Goal: Transaction & Acquisition: Purchase product/service

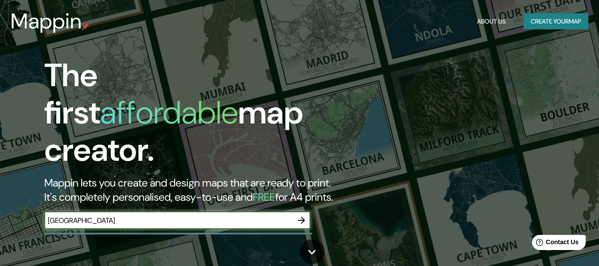
type input "[GEOGRAPHIC_DATA]"
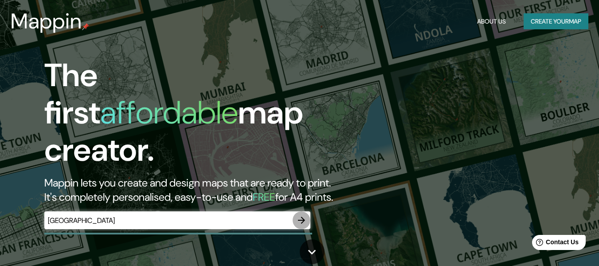
click at [298, 215] on icon "button" at bounding box center [301, 220] width 11 height 11
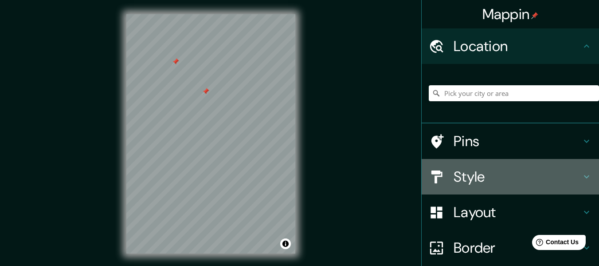
click at [462, 180] on h4 "Style" at bounding box center [518, 177] width 128 height 18
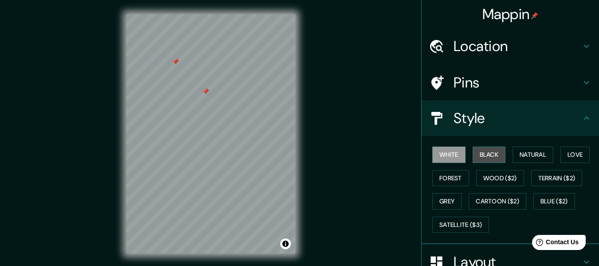
click at [475, 149] on button "Black" at bounding box center [489, 154] width 33 height 16
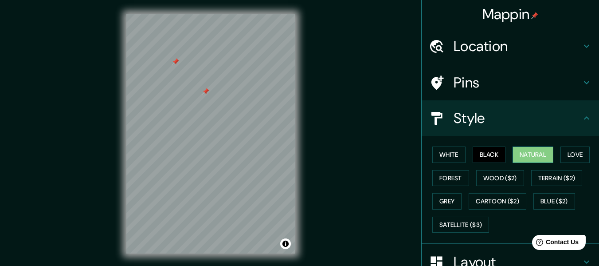
click at [520, 156] on button "Natural" at bounding box center [533, 154] width 41 height 16
click at [580, 154] on button "Love" at bounding box center [574, 154] width 29 height 16
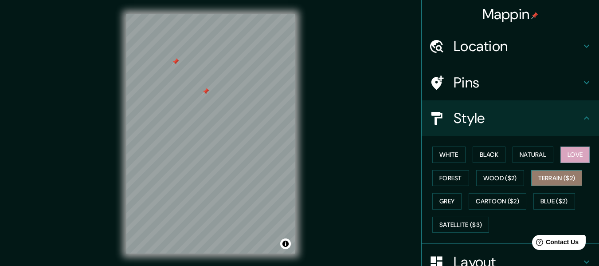
click at [557, 184] on button "Terrain ($2)" at bounding box center [556, 178] width 51 height 16
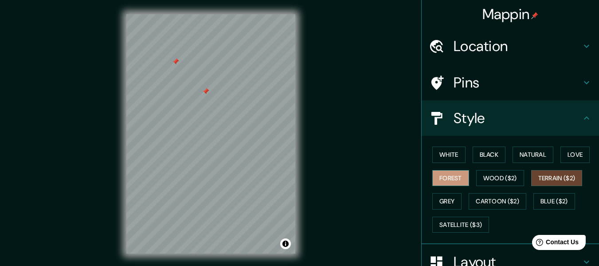
click at [445, 180] on button "Forest" at bounding box center [450, 178] width 37 height 16
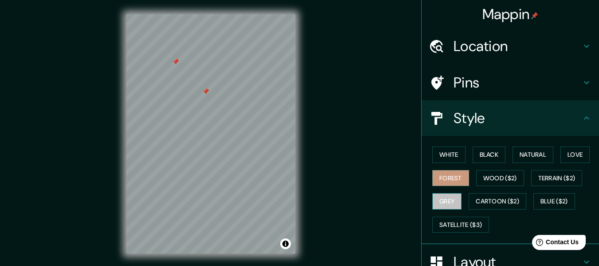
click at [442, 201] on button "Grey" at bounding box center [446, 201] width 29 height 16
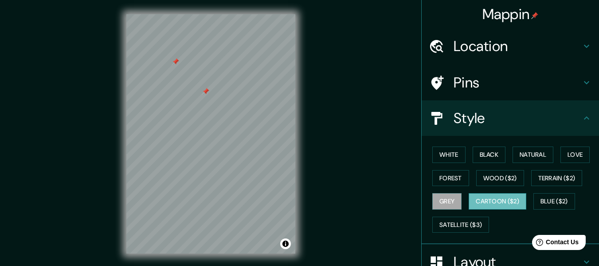
click at [515, 208] on button "Cartoon ($2)" at bounding box center [498, 201] width 58 height 16
click at [484, 230] on button "Satellite ($3)" at bounding box center [460, 224] width 57 height 16
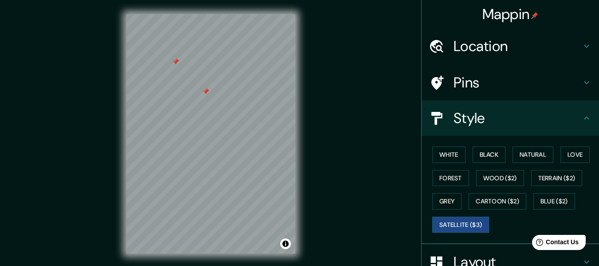
click at [574, 209] on div "White Black Natural Love Forest Wood ($2) Terrain ($2) Grey Cartoon ($2) Blue (…" at bounding box center [514, 189] width 170 height 93
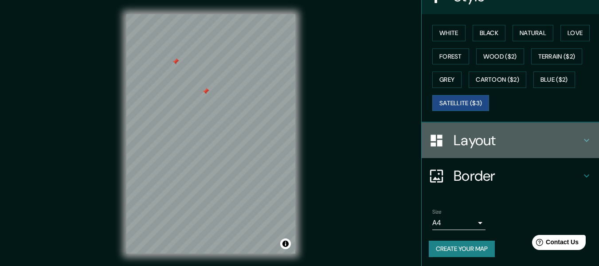
click at [504, 144] on h4 "Layout" at bounding box center [518, 140] width 128 height 18
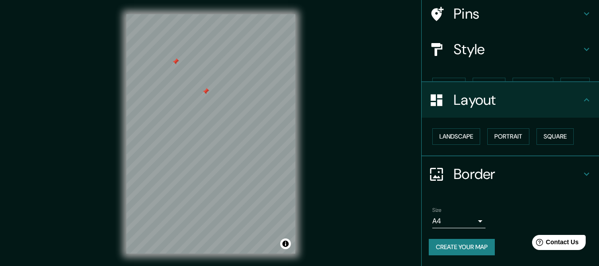
scroll to position [53, 0]
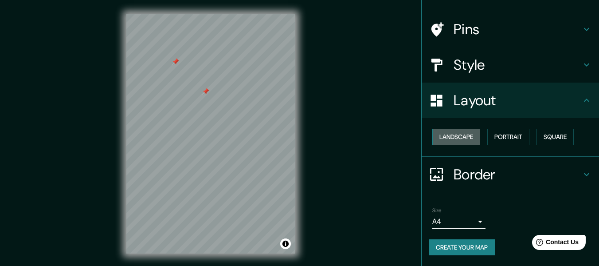
click at [450, 139] on button "Landscape" at bounding box center [456, 137] width 48 height 16
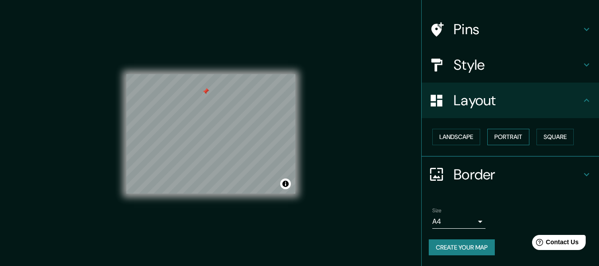
click at [512, 139] on button "Portrait" at bounding box center [508, 137] width 42 height 16
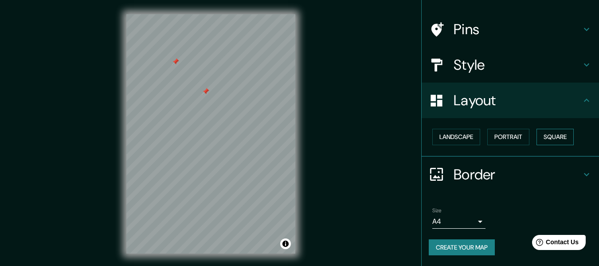
click at [554, 137] on button "Square" at bounding box center [555, 137] width 37 height 16
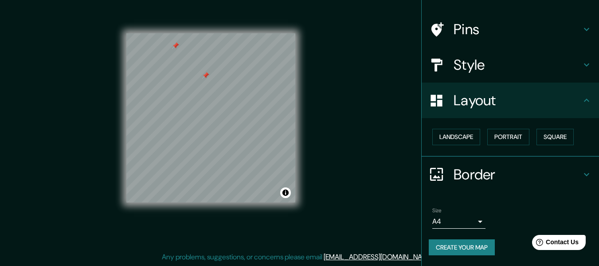
scroll to position [0, 0]
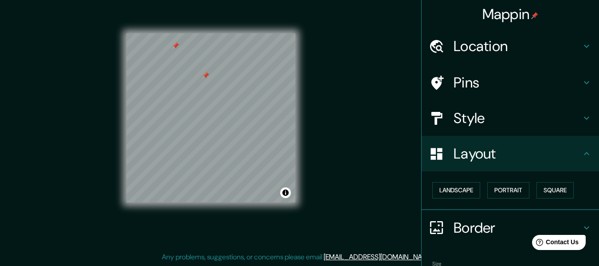
click at [477, 85] on h4 "Pins" at bounding box center [518, 83] width 128 height 18
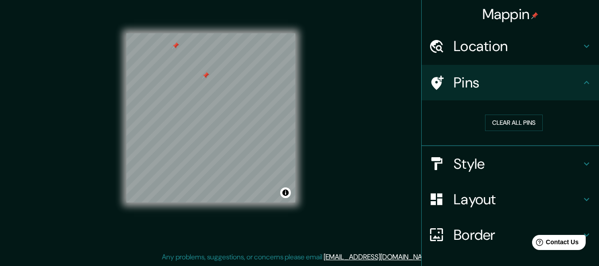
click at [502, 47] on h4 "Location" at bounding box center [518, 46] width 128 height 18
